Goal: Download file/media

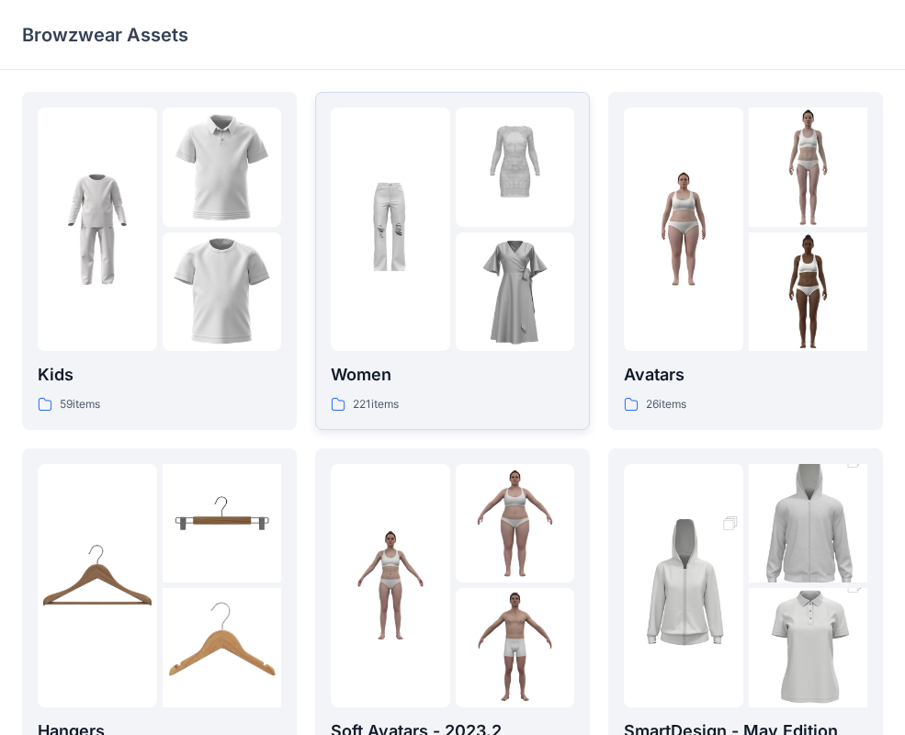
click at [418, 353] on div "Women 221 items" at bounding box center [452, 260] width 243 height 307
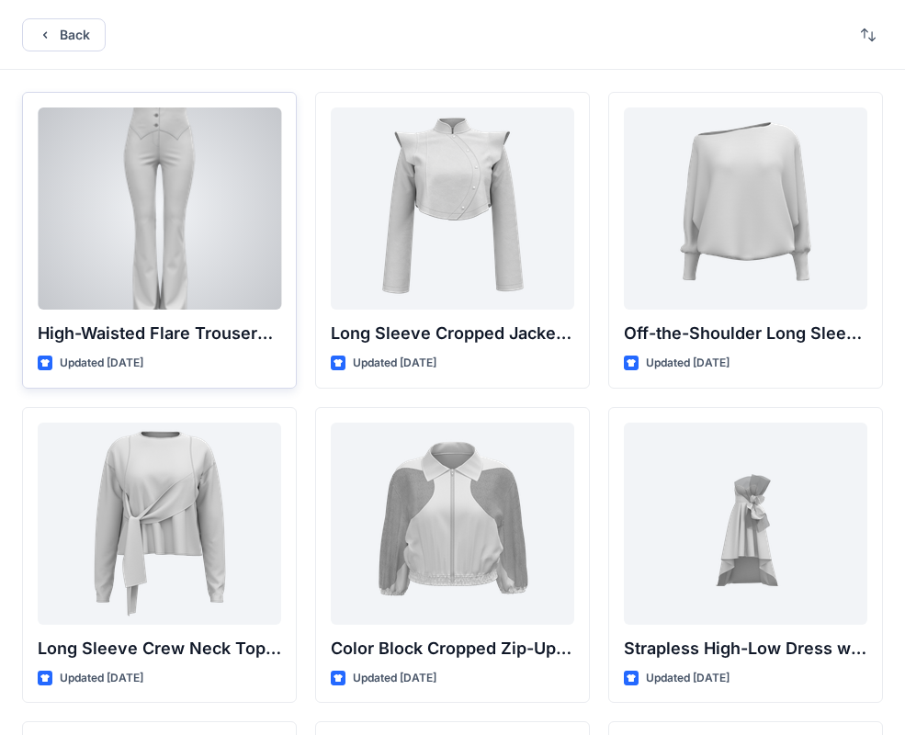
click at [192, 208] on div at bounding box center [159, 208] width 243 height 202
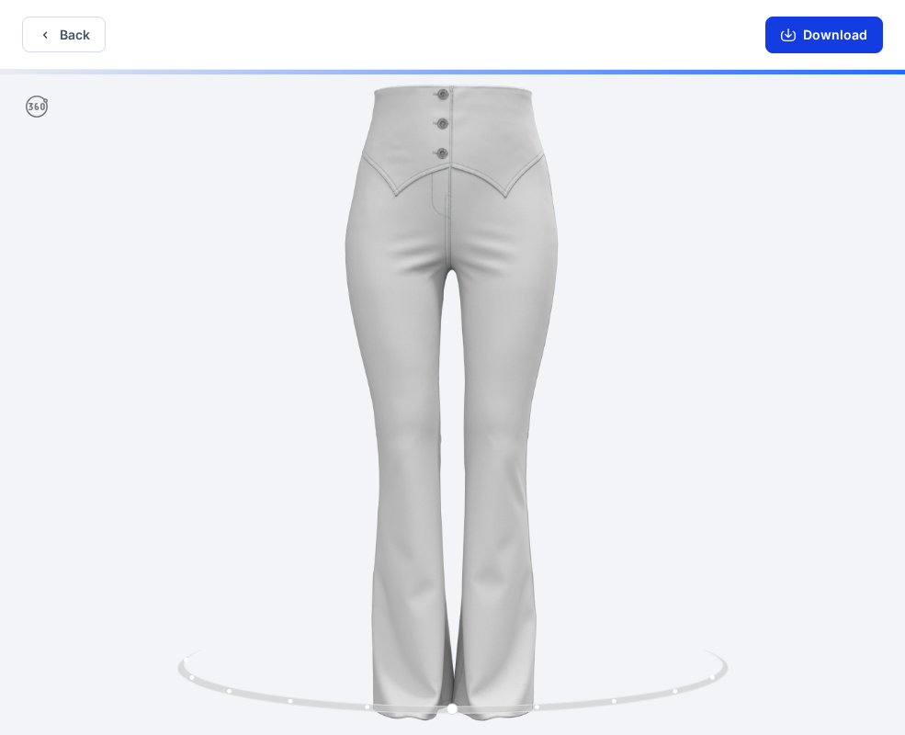
click at [842, 33] on button "Download" at bounding box center [824, 35] width 118 height 37
